Goal: Navigation & Orientation: Find specific page/section

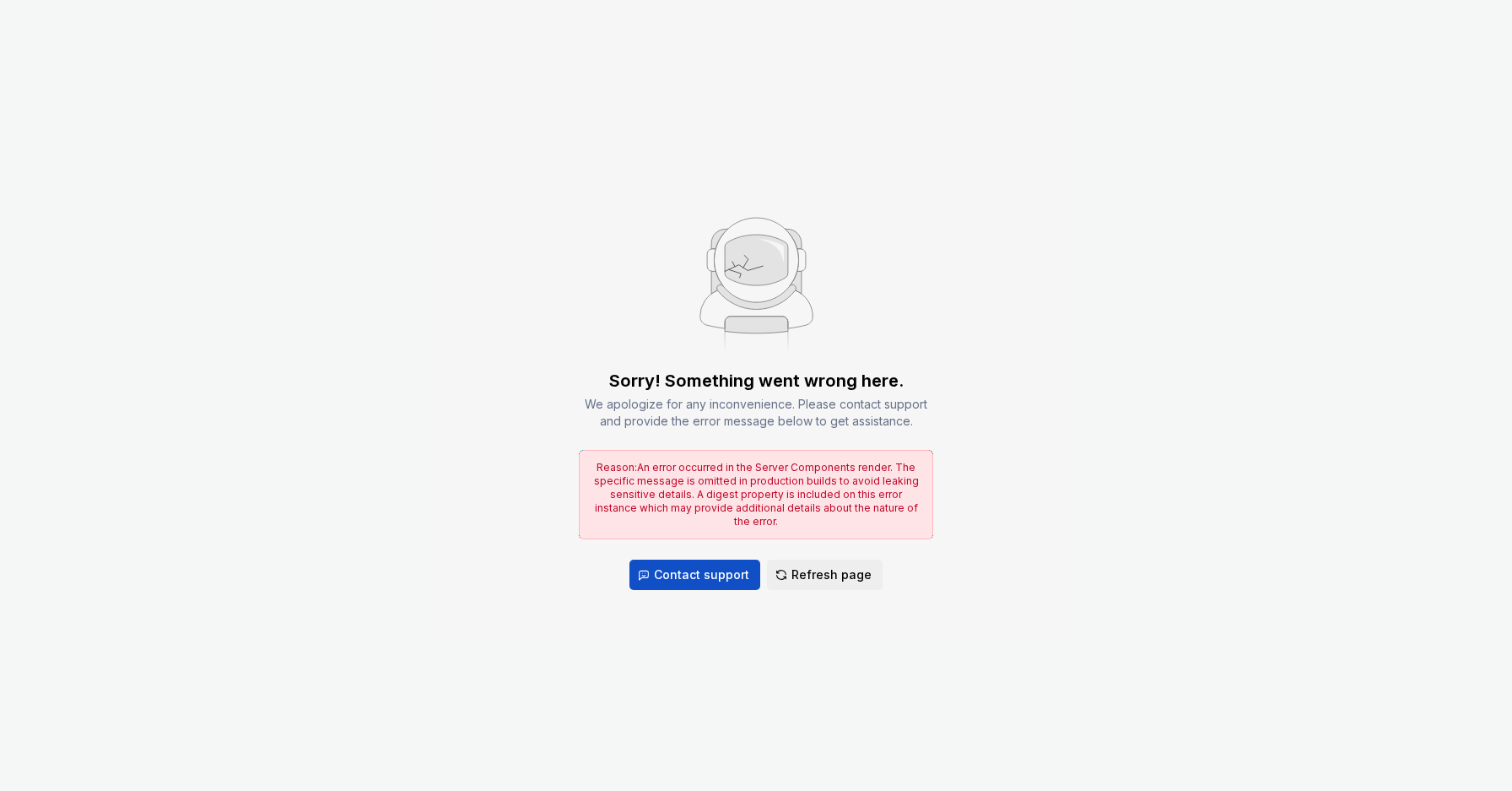
click at [1046, 424] on div "Sorry! Something went wrong here. We apologize for any inconvenience. Please co…" at bounding box center [756, 396] width 1512 height 791
click at [1408, 581] on div "Sorry! Something went wrong here. We apologize for any inconvenience. Please co…" at bounding box center [756, 396] width 1512 height 791
click at [835, 567] on span "Refresh page" at bounding box center [832, 574] width 80 height 17
click at [824, 569] on span "Refresh page" at bounding box center [832, 574] width 80 height 17
click at [801, 571] on span "Refresh page" at bounding box center [832, 574] width 80 height 17
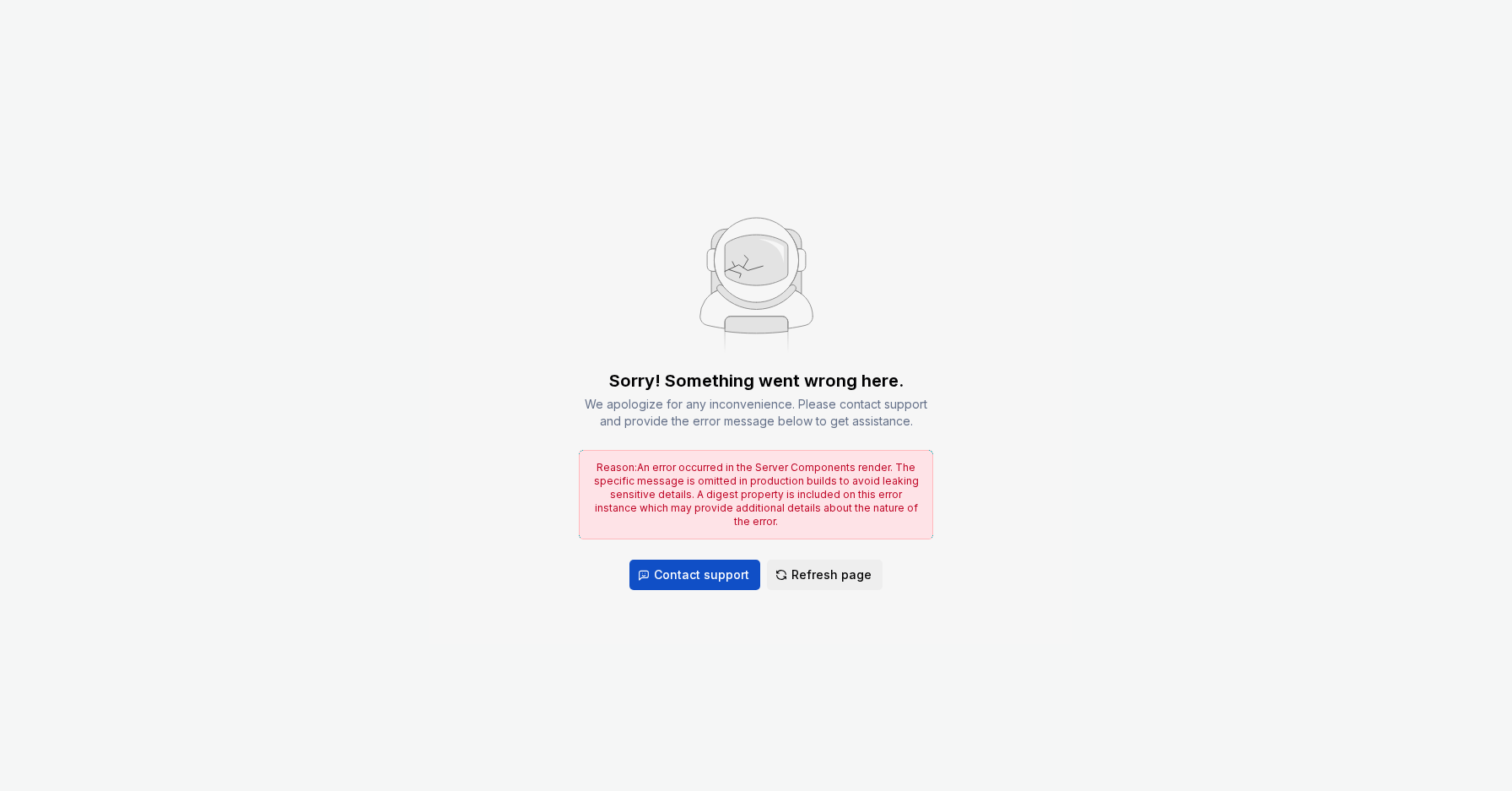
click at [819, 551] on div "Sorry! Something went wrong here. We apologize for any inconvenience. Please co…" at bounding box center [756, 479] width 355 height 221
click at [825, 585] on div "Sorry! Something went wrong here. We apologize for any inconvenience. Please co…" at bounding box center [756, 396] width 1512 height 791
click at [815, 566] on span "Refresh page" at bounding box center [832, 574] width 80 height 17
click at [753, 247] on img at bounding box center [756, 279] width 225 height 158
